Goal: Subscribe to service/newsletter

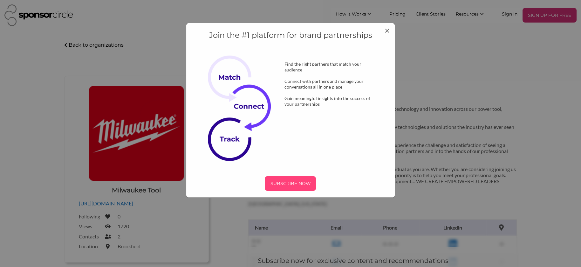
click at [279, 183] on p "SUBSCRIBE NOW" at bounding box center [290, 184] width 46 height 10
click at [281, 183] on p "SUBSCRIBE NOW" at bounding box center [290, 184] width 46 height 10
click at [290, 189] on div "SUBSCRIBE NOW" at bounding box center [290, 183] width 51 height 15
